Goal: Transaction & Acquisition: Download file/media

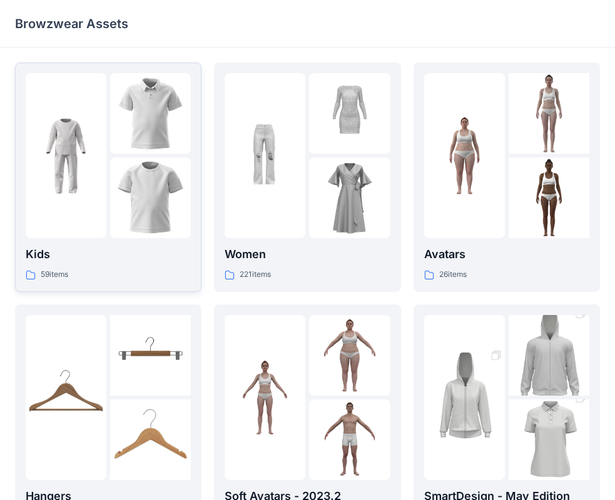
click at [114, 162] on img at bounding box center [150, 198] width 81 height 81
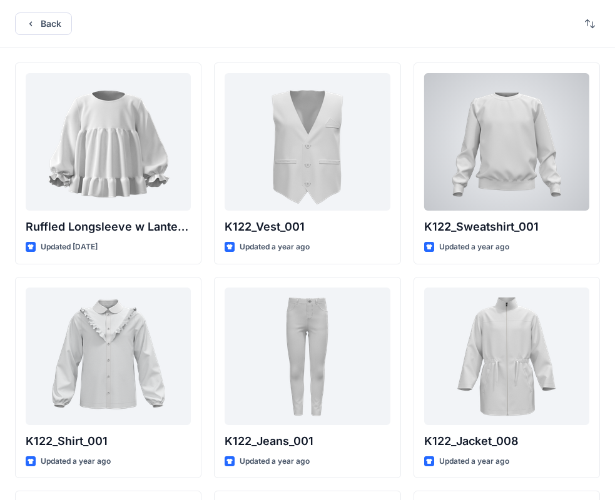
click at [498, 116] on div at bounding box center [506, 142] width 165 height 138
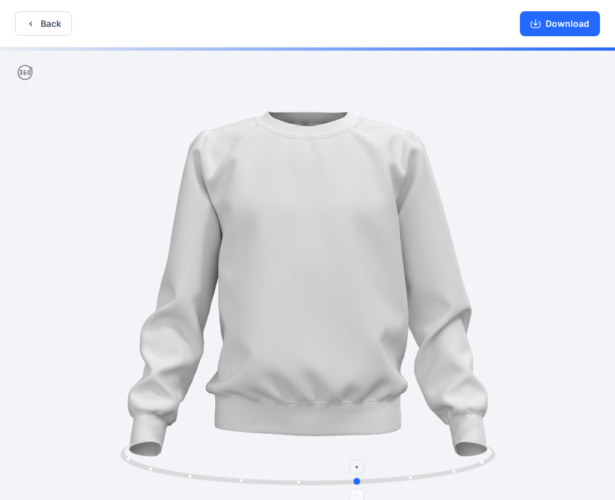
drag, startPoint x: 277, startPoint y: 482, endPoint x: 328, endPoint y: 483, distance: 50.7
click at [330, 485] on icon at bounding box center [309, 465] width 378 height 47
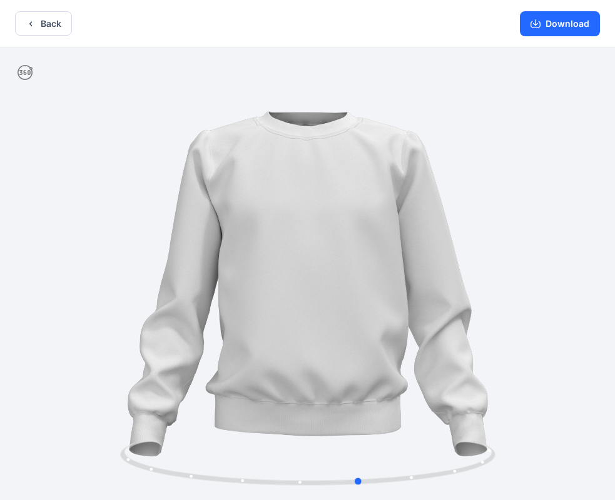
drag, startPoint x: 348, startPoint y: 113, endPoint x: 357, endPoint y: 328, distance: 216.0
click at [357, 256] on div at bounding box center [307, 275] width 615 height 455
click at [46, 24] on button "Back" at bounding box center [43, 23] width 57 height 24
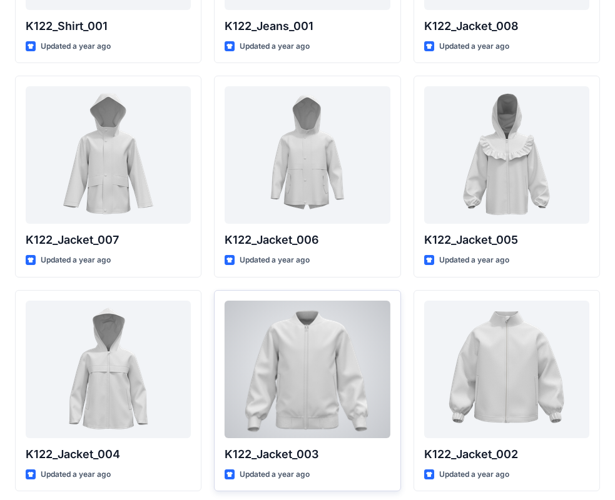
scroll to position [467, 0]
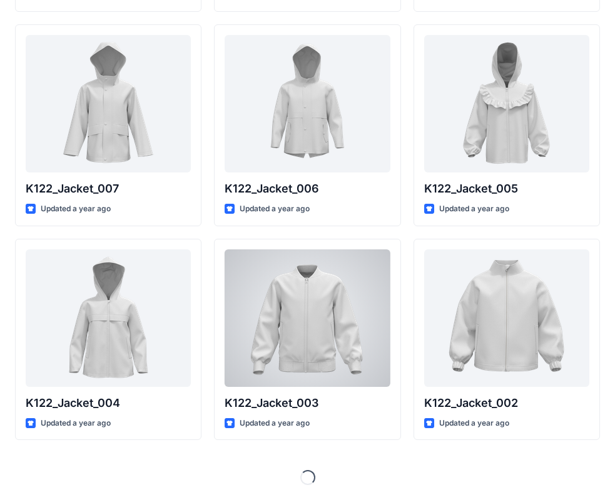
click at [323, 288] on div at bounding box center [307, 319] width 165 height 138
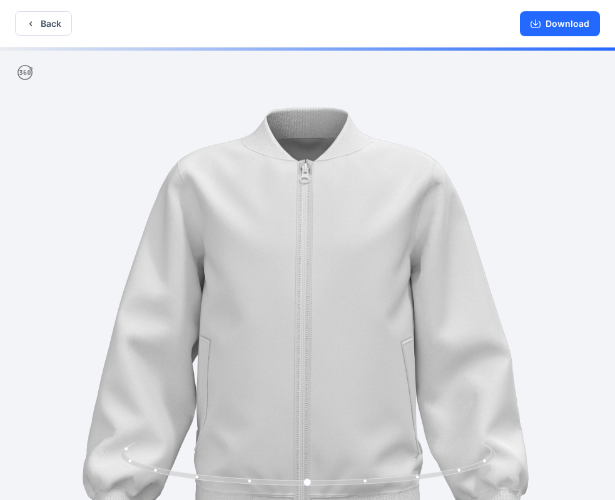
drag, startPoint x: 293, startPoint y: 124, endPoint x: 300, endPoint y: 182, distance: 58.6
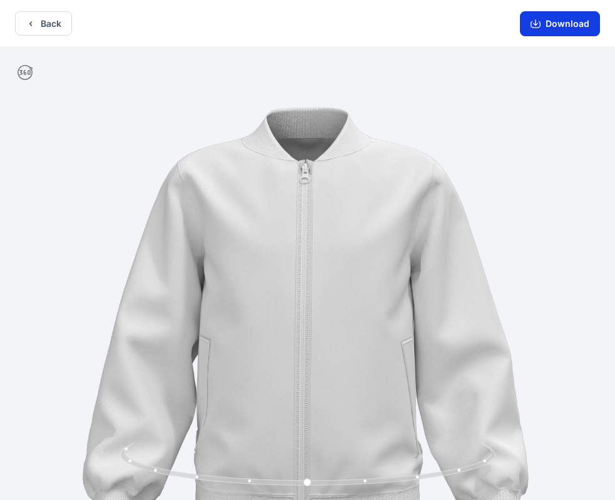
click at [561, 24] on button "Download" at bounding box center [560, 23] width 80 height 25
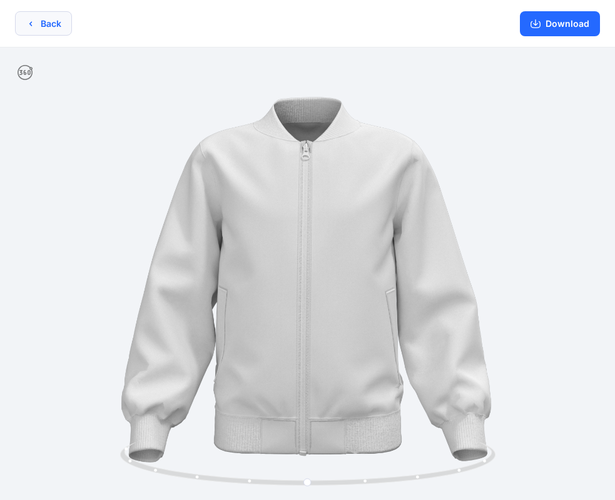
click at [28, 29] on button "Back" at bounding box center [43, 23] width 57 height 24
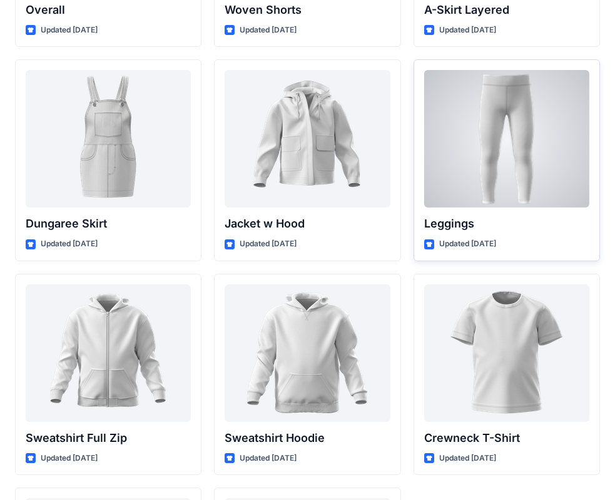
scroll to position [3663, 0]
